Goal: Navigation & Orientation: Find specific page/section

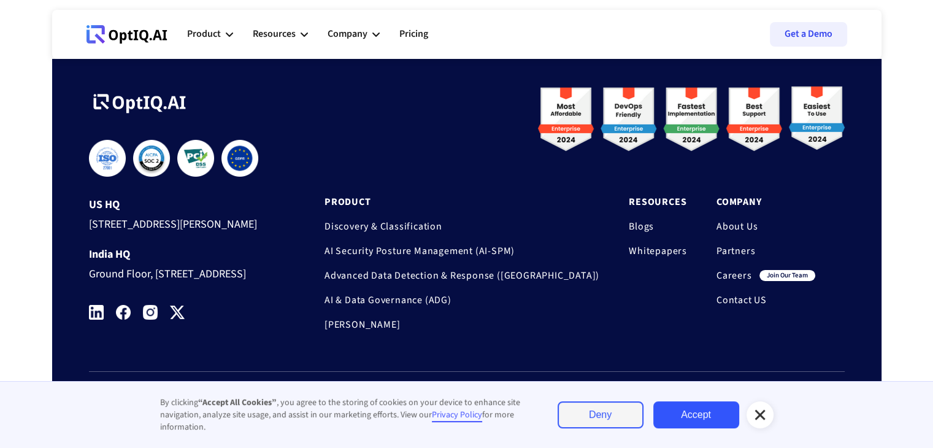
scroll to position [4150, 0]
click at [91, 309] on img at bounding box center [96, 312] width 15 height 15
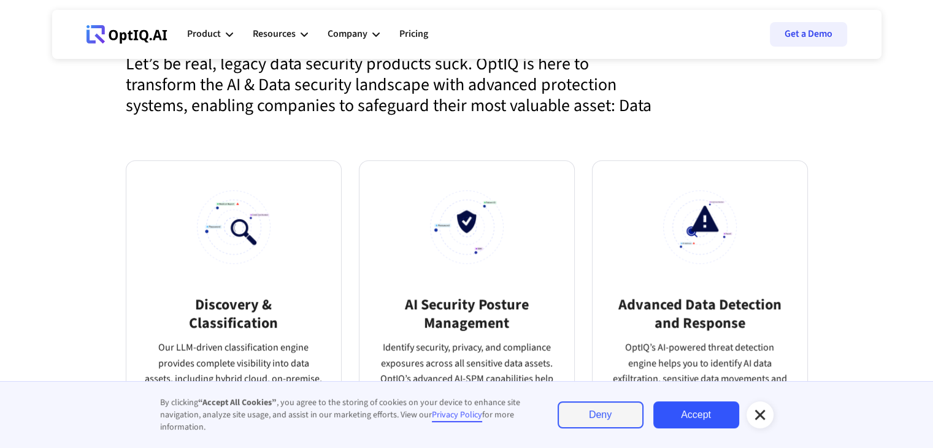
scroll to position [818, 0]
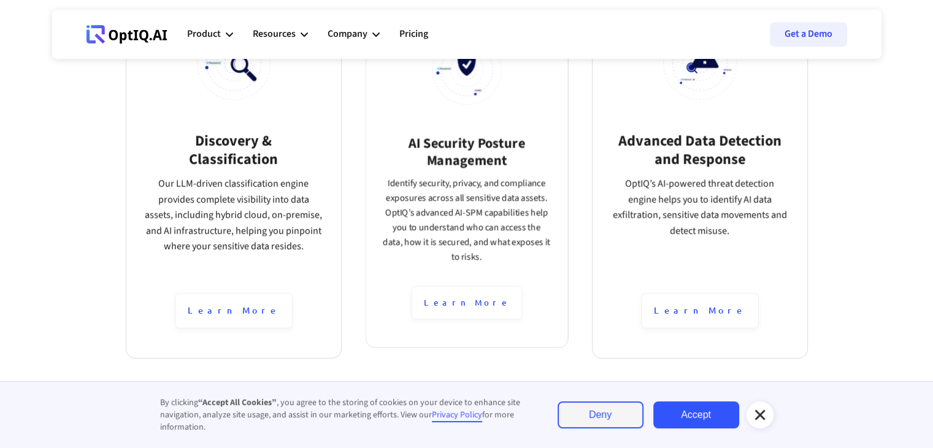
click at [453, 190] on p "Identify security, privacy, and compliance exposures across all sensitive data …" at bounding box center [467, 231] width 168 height 110
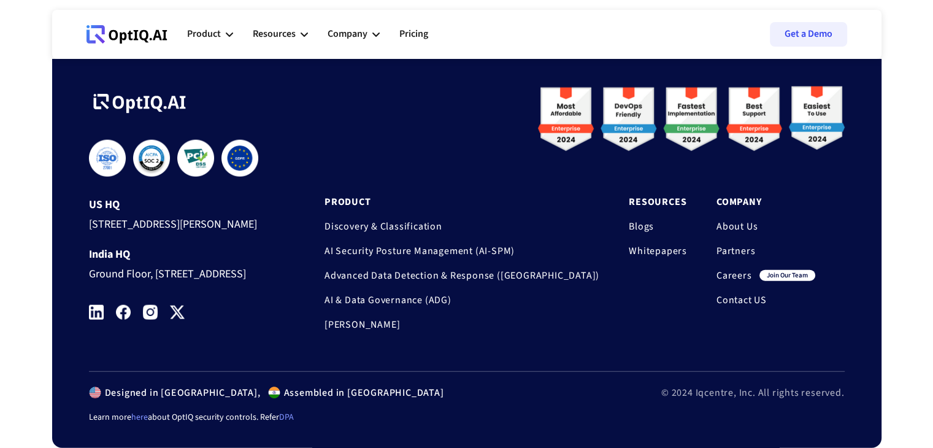
scroll to position [2911, 0]
